Goal: Task Accomplishment & Management: Manage account settings

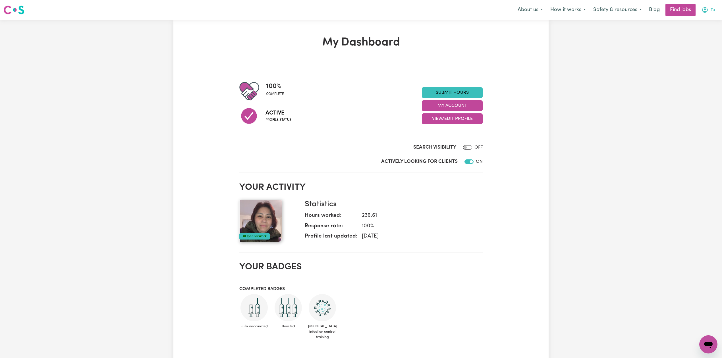
click at [702, 7] on icon "My Account" at bounding box center [705, 10] width 7 height 7
click at [693, 47] on link "Logout" at bounding box center [695, 43] width 45 height 11
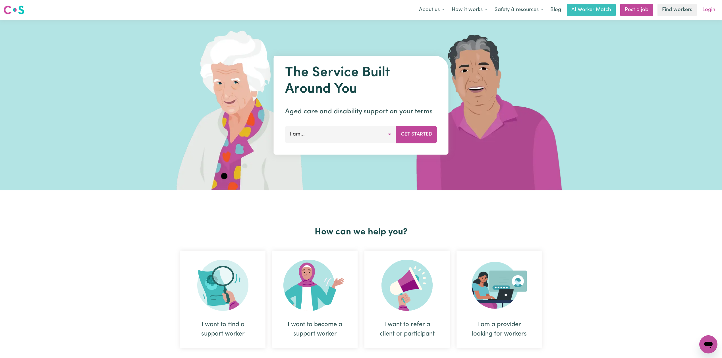
click at [703, 14] on link "Login" at bounding box center [709, 10] width 20 height 13
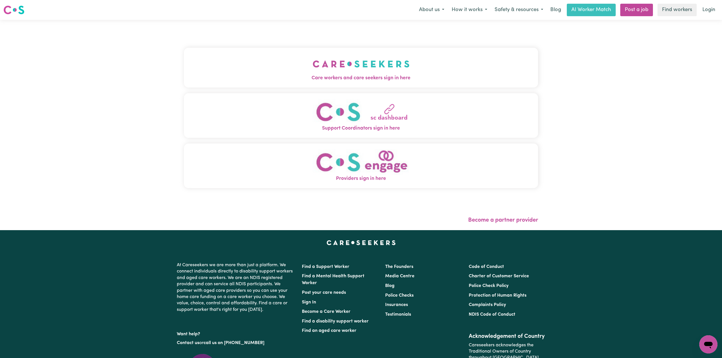
click at [271, 52] on button "Care workers and care seekers sign in here" at bounding box center [361, 68] width 354 height 40
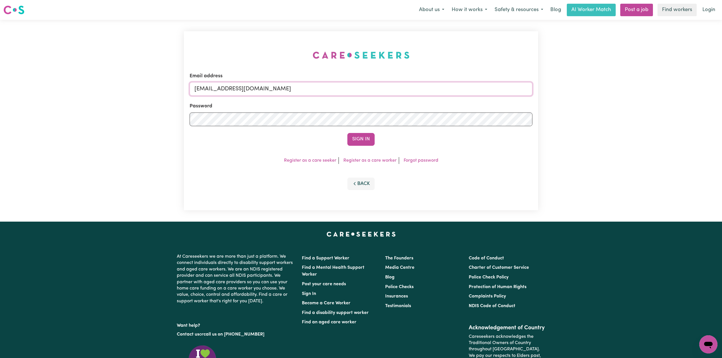
drag, startPoint x: 298, startPoint y: 84, endPoint x: 294, endPoint y: 88, distance: 5.5
click at [298, 84] on input "[EMAIL_ADDRESS][DOMAIN_NAME]" at bounding box center [361, 89] width 343 height 14
drag, startPoint x: 223, startPoint y: 87, endPoint x: 354, endPoint y: 103, distance: 131.8
click at [360, 90] on input "Superuser~[EMAIL_ADDRESS][DOMAIN_NAME]" at bounding box center [361, 89] width 343 height 14
type input "Superuser~[EMAIL_ADDRESS][DOMAIN_NAME]"
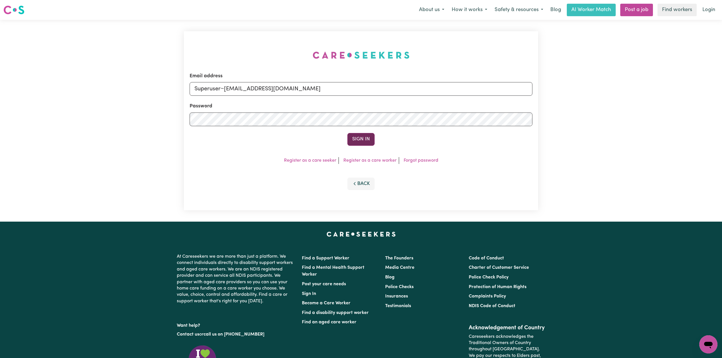
click at [354, 140] on button "Sign In" at bounding box center [360, 139] width 27 height 13
